Goal: Task Accomplishment & Management: Manage account settings

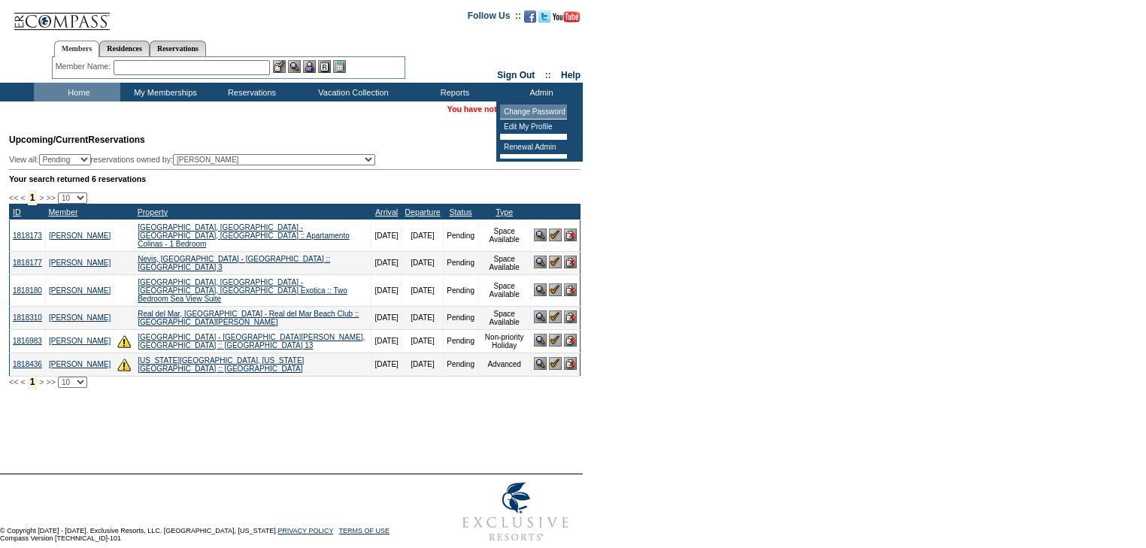
click at [554, 110] on td "Change Password" at bounding box center [533, 112] width 67 height 15
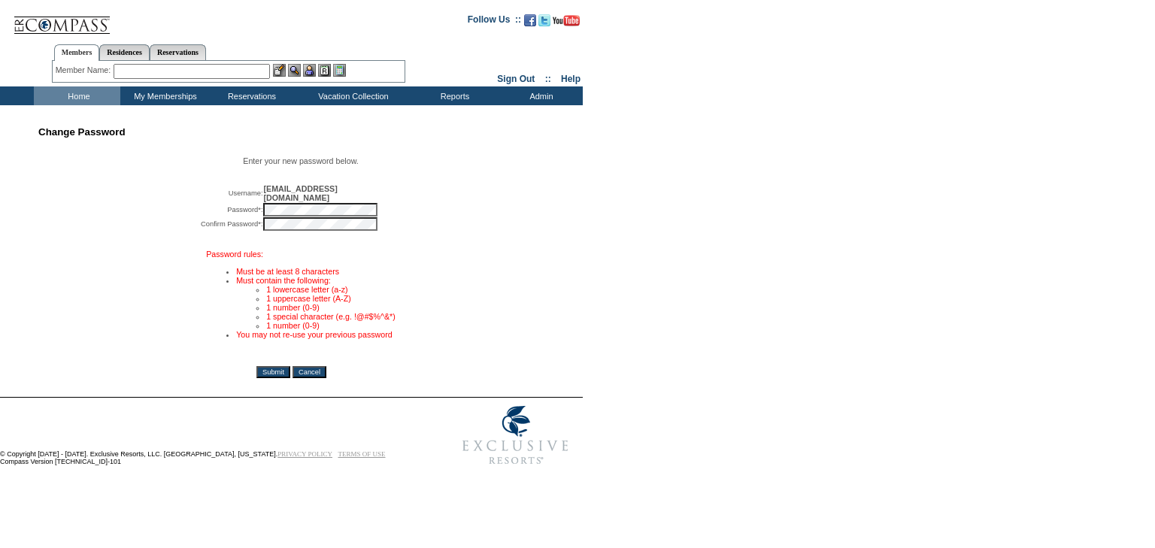
click at [273, 371] on input "Submit" at bounding box center [273, 372] width 34 height 12
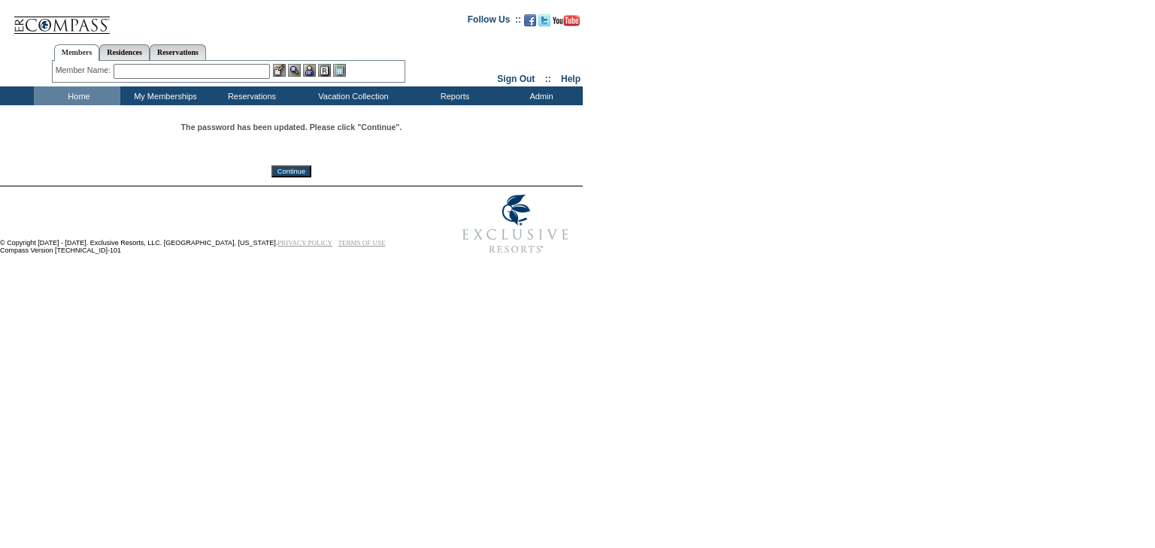
click at [304, 172] on input "Continue" at bounding box center [291, 171] width 40 height 12
